Goal: Task Accomplishment & Management: Complete application form

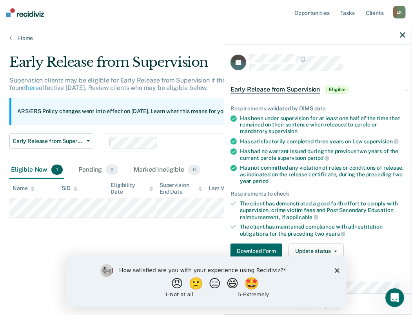
click at [257, 90] on span "Early Release from Supervision" at bounding box center [275, 90] width 89 height 8
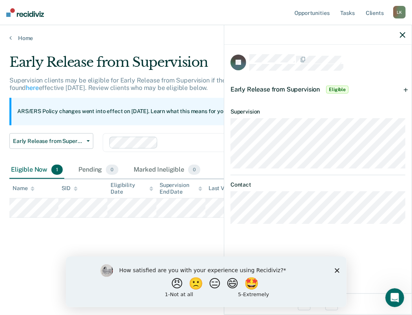
drag, startPoint x: 335, startPoint y: 268, endPoint x: 401, endPoint y: 523, distance: 263.4
click at [335, 268] on polygon "Close survey" at bounding box center [337, 270] width 5 height 5
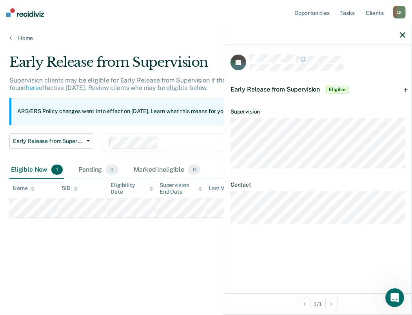
click at [407, 88] on div "Early Release from Supervision Eligible" at bounding box center [318, 89] width 188 height 25
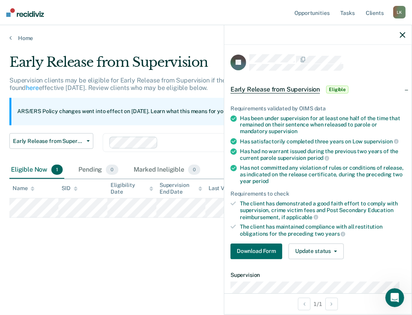
click at [405, 224] on div "Requirements validated by OIMS data Has been under supervision for at least one…" at bounding box center [318, 179] width 188 height 173
click at [402, 34] on icon "button" at bounding box center [402, 34] width 5 height 5
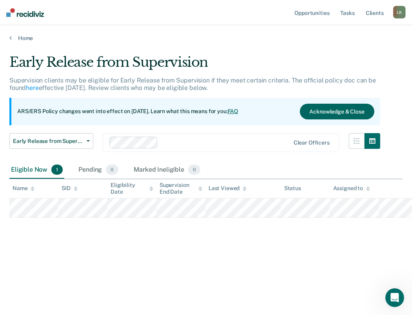
click at [330, 111] on button "Acknowledge & Close" at bounding box center [337, 112] width 75 height 16
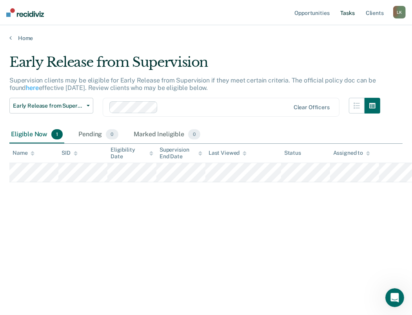
click at [346, 16] on link "Tasks" at bounding box center [347, 12] width 17 height 25
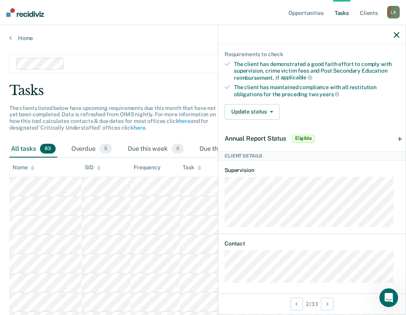
scroll to position [200, 0]
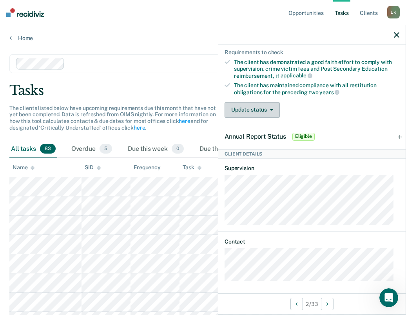
click at [271, 109] on icon "button" at bounding box center [271, 110] width 3 height 2
click at [336, 102] on div "Update status [PERSON_NAME] Mark Ineligible" at bounding box center [312, 110] width 175 height 16
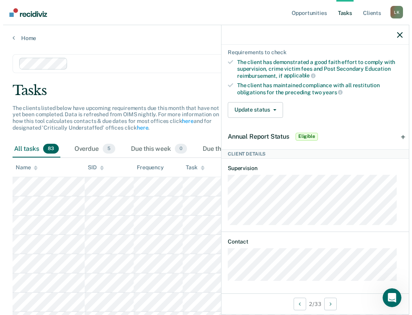
scroll to position [0, 0]
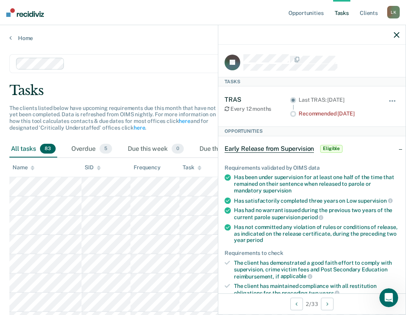
click at [394, 36] on icon "button" at bounding box center [396, 34] width 5 height 5
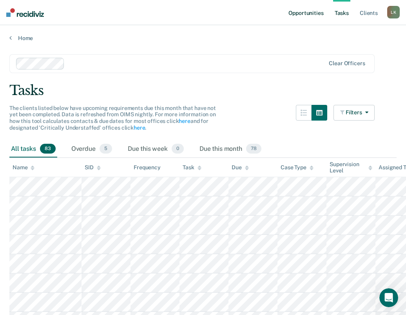
click at [306, 12] on link "Opportunities" at bounding box center [306, 12] width 38 height 25
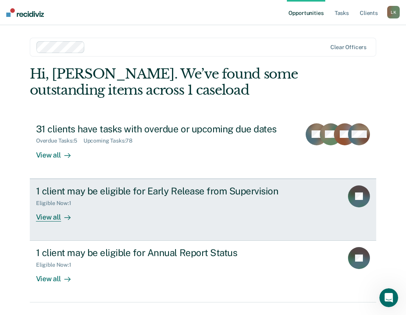
click at [49, 217] on div "View all" at bounding box center [58, 213] width 44 height 15
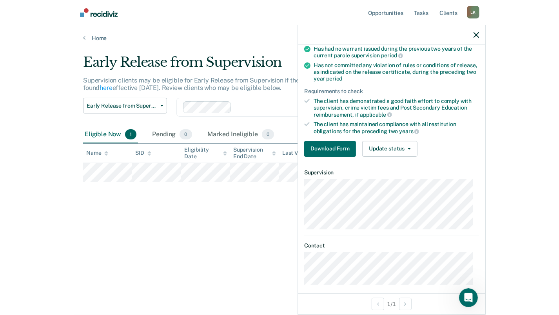
scroll to position [107, 0]
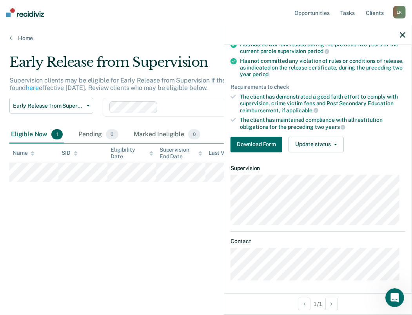
click at [403, 35] on icon "button" at bounding box center [402, 34] width 5 height 5
